Goal: Check status: Check status

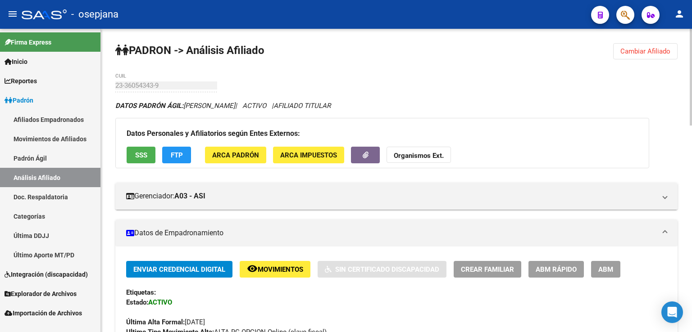
click at [647, 48] on span "Cambiar Afiliado" at bounding box center [645, 51] width 50 height 8
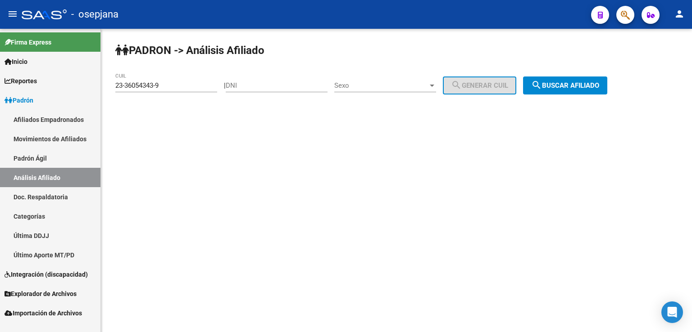
click at [117, 82] on input "23-36054343-9" at bounding box center [166, 85] width 102 height 8
drag, startPoint x: 117, startPoint y: 82, endPoint x: 166, endPoint y: 82, distance: 49.1
click at [166, 82] on input "23-36054343-9" at bounding box center [166, 85] width 102 height 8
drag, startPoint x: 164, startPoint y: 81, endPoint x: 116, endPoint y: 83, distance: 47.8
click at [116, 83] on input "23-36054343-9" at bounding box center [166, 85] width 102 height 8
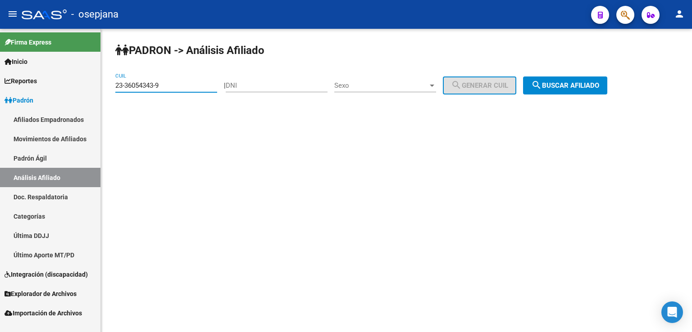
click at [116, 83] on input "23-36054343-9" at bounding box center [166, 85] width 102 height 8
click at [116, 84] on input "23-36054343-9" at bounding box center [166, 85] width 102 height 8
drag, startPoint x: 116, startPoint y: 84, endPoint x: 163, endPoint y: 81, distance: 47.8
click at [163, 81] on input "23-36054343-9" at bounding box center [166, 85] width 102 height 8
click at [164, 81] on input "23-36054343-9" at bounding box center [166, 85] width 102 height 8
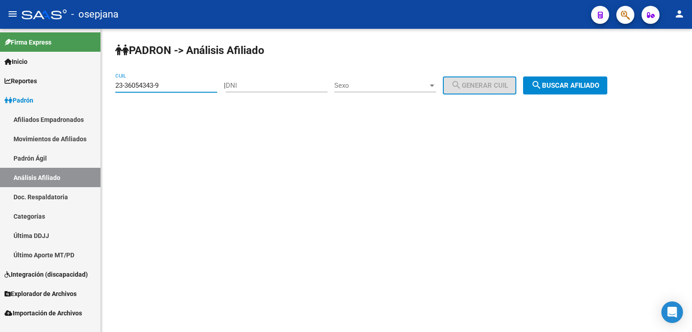
paste input "38-252017"
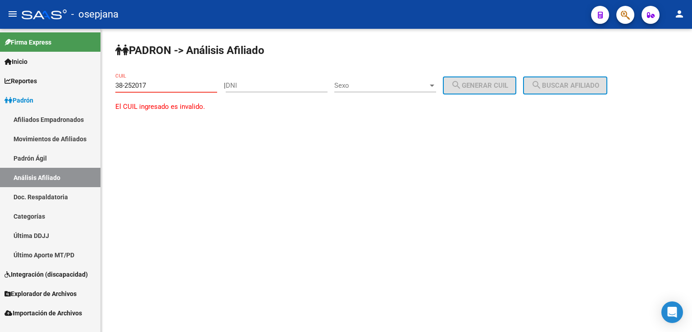
drag, startPoint x: 115, startPoint y: 85, endPoint x: 154, endPoint y: 84, distance: 39.2
click at [154, 84] on input "38-252017" at bounding box center [166, 85] width 102 height 8
paste input "20-38252017-4"
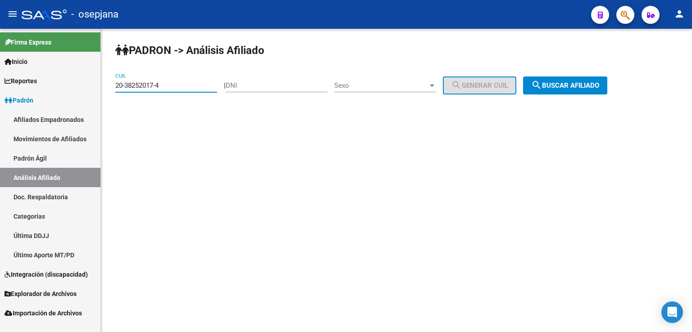
type input "20-38252017-4"
click at [584, 86] on span "search Buscar afiliado" at bounding box center [565, 85] width 68 height 8
click at [584, 86] on div "PADRON -> Análisis Afiliado 20-38252017-4 CUIL | DNI Sexo Sexo search Generar C…" at bounding box center [396, 76] width 591 height 95
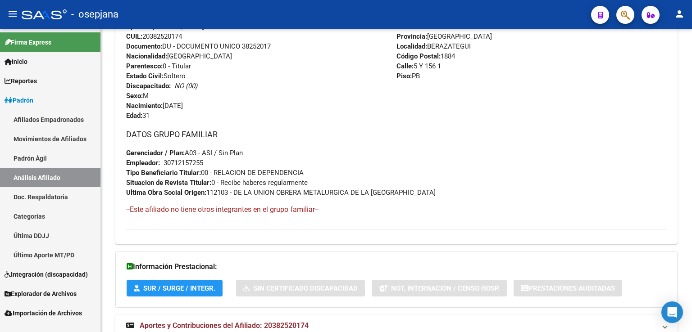
scroll to position [394, 0]
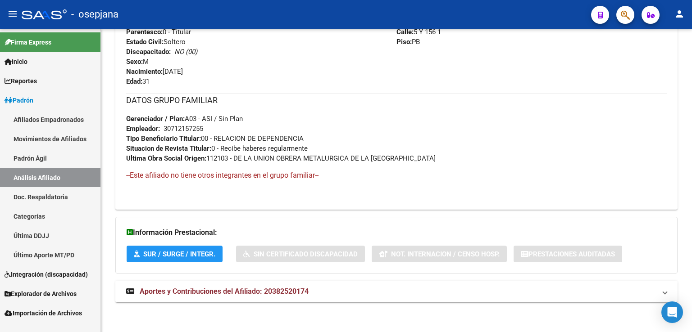
click at [228, 290] on span "Aportes y Contribuciones del Afiliado: 20382520174" at bounding box center [224, 291] width 169 height 9
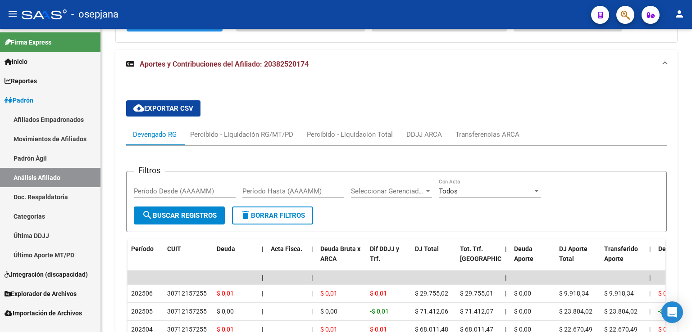
scroll to position [715, 0]
